Goal: Task Accomplishment & Management: Use online tool/utility

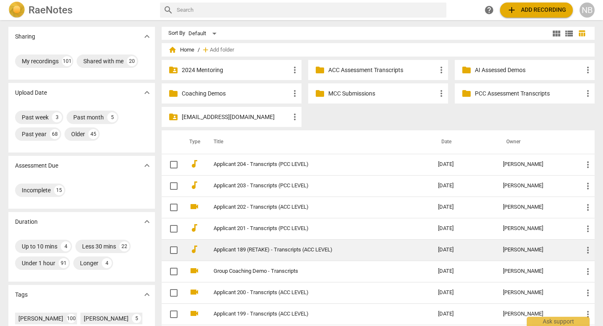
click at [312, 251] on link "Applicant 189 (RETAKE) - Transcripts (ACC LEVEL)" at bounding box center [311, 250] width 194 height 6
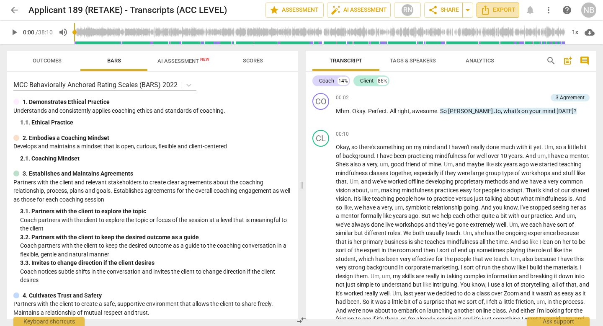
click at [495, 11] on span "Export" at bounding box center [498, 10] width 35 height 10
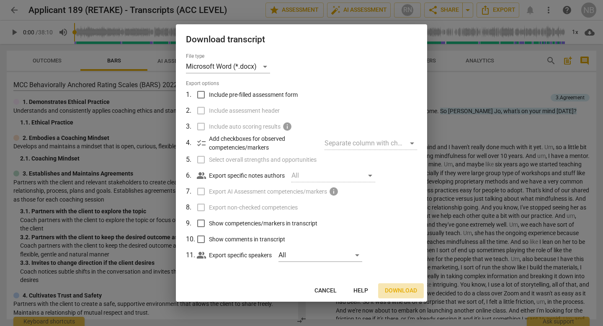
click at [408, 290] on span "Download" at bounding box center [401, 291] width 32 height 8
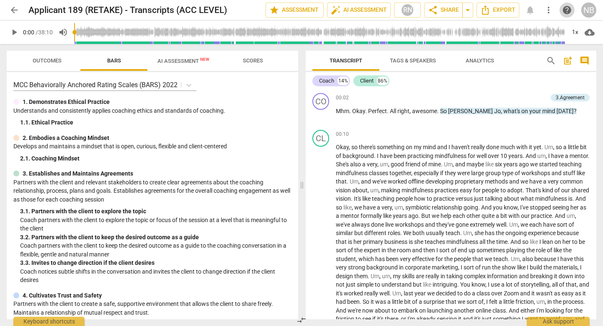
click at [566, 16] on button "help" at bounding box center [567, 10] width 15 height 15
click at [575, 0] on div "arrow_back Applicant 189 (RETAKE) - Transcripts (ACC LEVEL) edit star Assessmen…" at bounding box center [302, 10] width 590 height 20
click at [185, 11] on h2 "Applicant 189 (RETAKE) - Transcripts (ACC LEVEL)" at bounding box center [127, 10] width 199 height 10
click at [238, 9] on span "edit" at bounding box center [241, 10] width 10 height 10
click at [181, 9] on input "Applicant 189 (RETAKE) - Transcripts (ACC LEVEL)" at bounding box center [128, 10] width 200 height 16
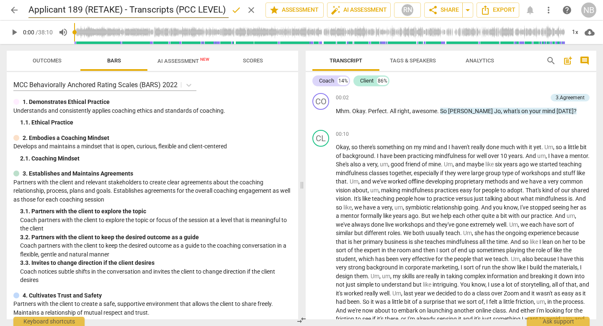
type input "Applicant 189 (RETAKE) - Transcripts (PCC LEVEL)"
click at [232, 11] on span "done" at bounding box center [236, 10] width 10 height 10
click at [464, 11] on span "arrow_drop_down" at bounding box center [468, 10] width 10 height 10
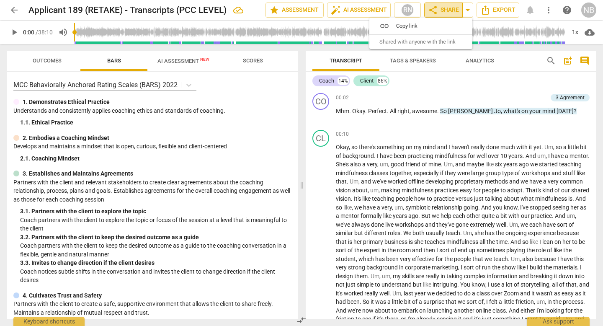
click at [441, 11] on span "share Share" at bounding box center [443, 10] width 31 height 10
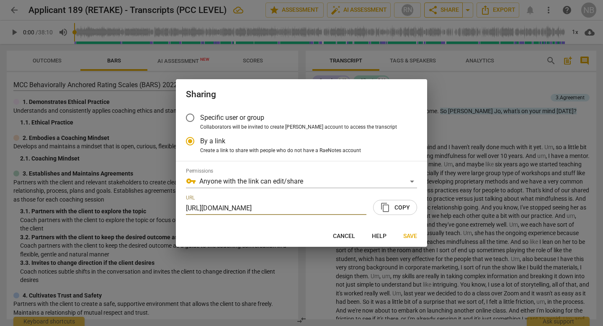
scroll to position [0, 41]
radio input "false"
click at [230, 118] on span "Specific user or group" at bounding box center [232, 118] width 64 height 10
click at [200, 118] on input "Specific user or group" at bounding box center [190, 118] width 20 height 20
radio input "false"
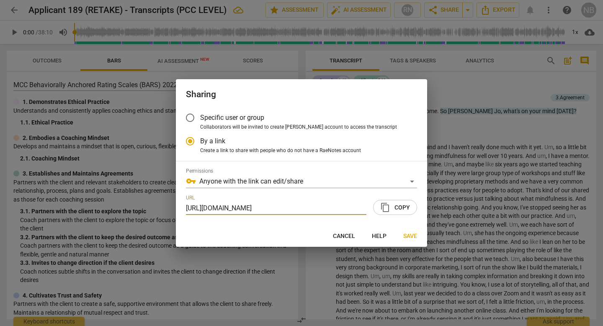
scroll to position [0, 0]
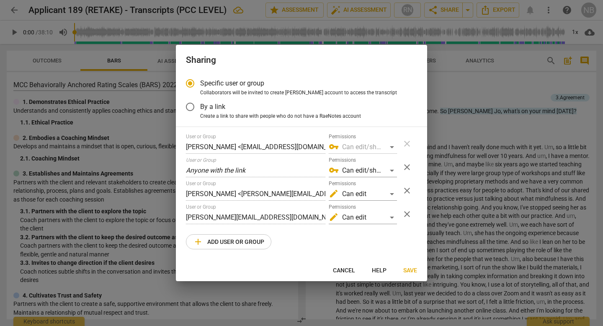
click at [209, 103] on span "By a link" at bounding box center [212, 107] width 25 height 10
click at [200, 103] on input "By a link" at bounding box center [190, 107] width 20 height 20
radio input "false"
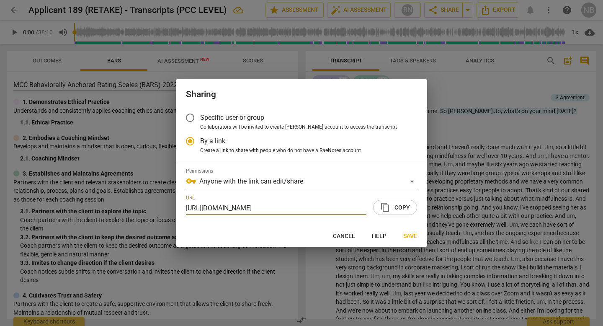
scroll to position [0, 41]
click at [389, 203] on span "content_copy" at bounding box center [385, 207] width 10 height 10
click at [198, 118] on input "Specific user or group" at bounding box center [190, 118] width 20 height 20
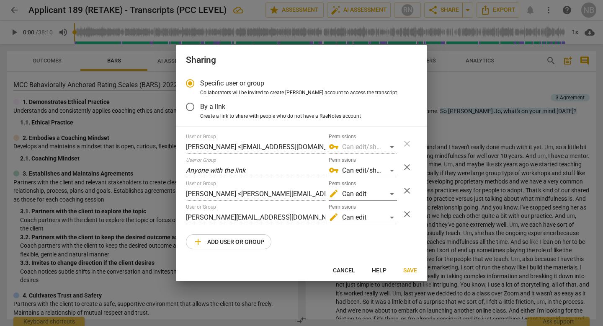
click at [458, 94] on div at bounding box center [301, 163] width 603 height 326
radio input "false"
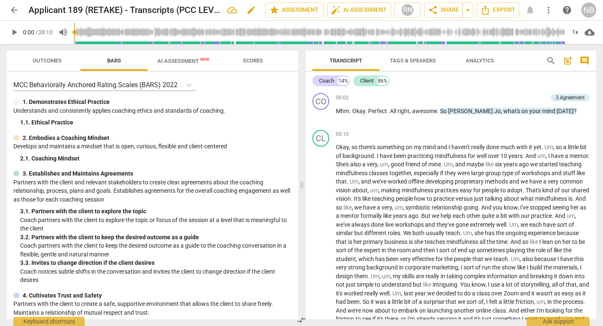
click at [184, 8] on h2 "Applicant 189 (RETAKE) - Transcripts (PCC LEVEL)" at bounding box center [124, 10] width 192 height 10
click at [253, 7] on span "edit" at bounding box center [251, 10] width 10 height 10
click at [184, 9] on input "Applicant 189 (RETAKE) - Transcripts (PCC LEVEL)" at bounding box center [128, 10] width 200 height 16
type input "Applicant 189 (RETAKE) - Transcripts (ACC LEVEL)"
click at [235, 8] on span "done" at bounding box center [236, 10] width 10 height 10
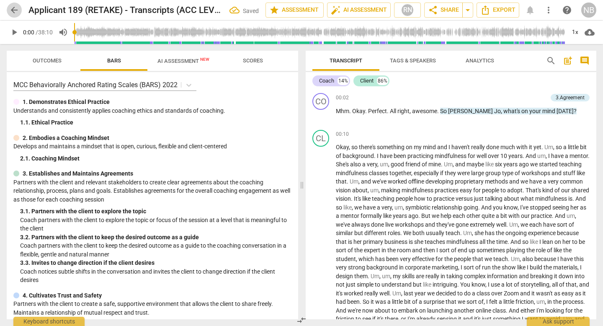
click at [11, 10] on span "arrow_back" at bounding box center [14, 10] width 10 height 10
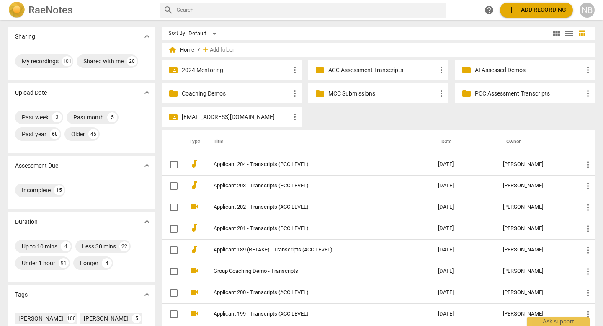
click at [517, 9] on span "add" at bounding box center [512, 10] width 10 height 10
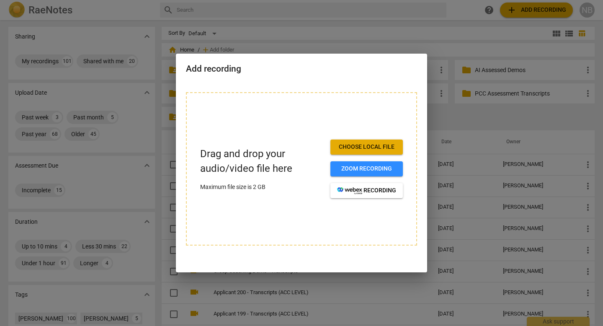
click at [370, 143] on span "Choose local file" at bounding box center [366, 147] width 59 height 8
click at [444, 25] on div at bounding box center [301, 163] width 603 height 326
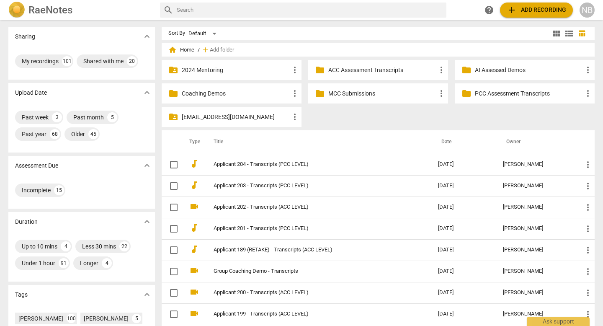
click at [550, 10] on span "add Add recording" at bounding box center [536, 10] width 59 height 10
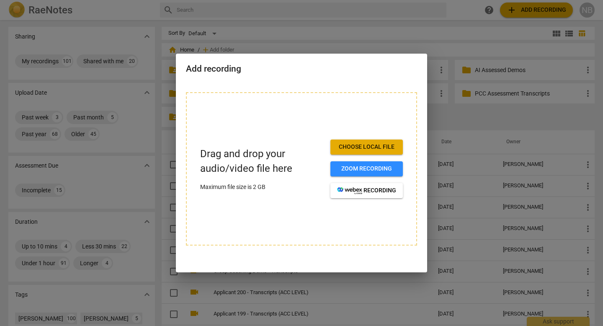
click at [378, 146] on span "Choose local file" at bounding box center [366, 147] width 59 height 8
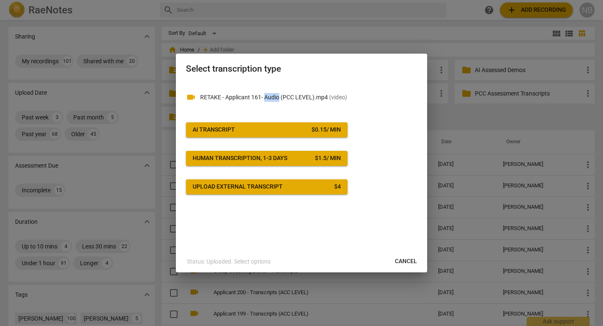
drag, startPoint x: 279, startPoint y: 96, endPoint x: 266, endPoint y: 95, distance: 13.5
click at [266, 94] on p "RETAKE - Applicant 161- Audio (PCC LEVEL).mp4 ( video )" at bounding box center [308, 97] width 217 height 9
click at [290, 96] on p "RETAKE - Applicant 161- Audio (PCC LEVEL).mp4 ( video )" at bounding box center [308, 97] width 217 height 9
click at [268, 134] on span "AI Transcript $ 0.15 / min" at bounding box center [267, 130] width 148 height 8
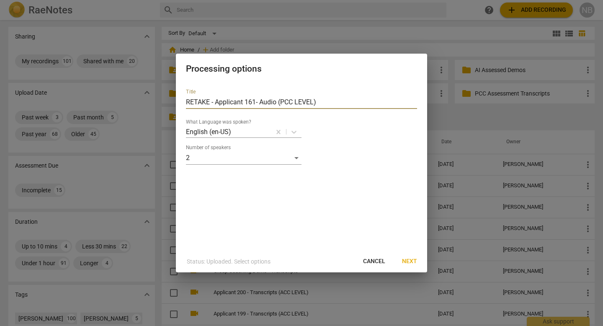
drag, startPoint x: 277, startPoint y: 102, endPoint x: 260, endPoint y: 102, distance: 16.3
click at [260, 102] on input "RETAKE - Applicant 161- Audio (PCC LEVEL)" at bounding box center [301, 102] width 231 height 13
type input "RETAKE - Applicant 161- Transcripts (PCC LEVEL)"
click at [407, 261] on span "Next" at bounding box center [409, 261] width 15 height 8
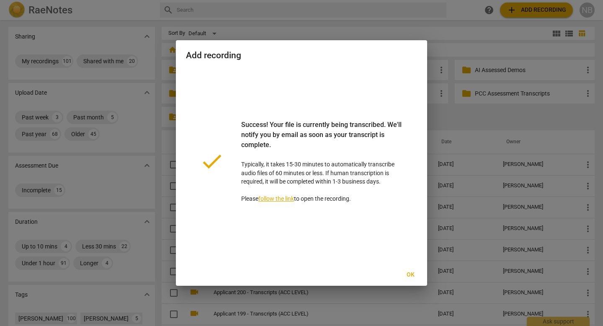
click at [412, 274] on span "Ok" at bounding box center [410, 275] width 13 height 8
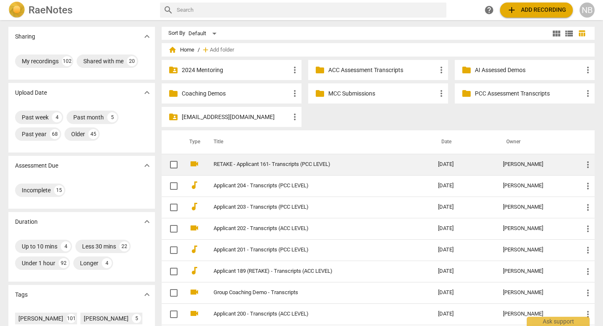
click at [292, 159] on td "RETAKE - Applicant 161- Transcripts (PCC LEVEL)" at bounding box center [318, 164] width 228 height 21
